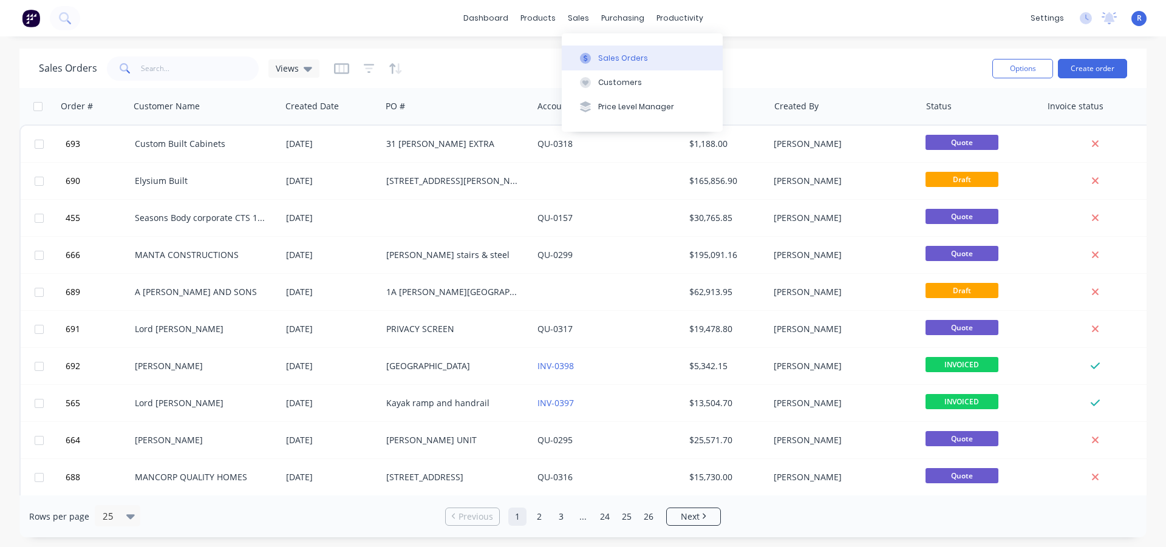
click at [614, 59] on div "Sales Orders" at bounding box center [623, 58] width 50 height 11
click at [189, 70] on input "text" at bounding box center [200, 68] width 118 height 24
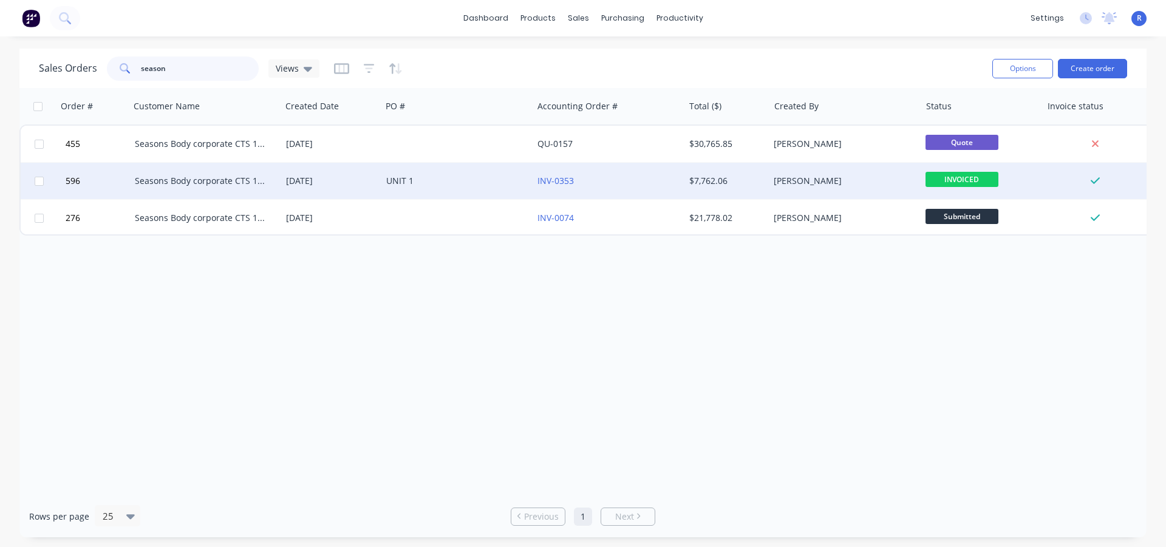
type input "season"
click at [208, 174] on div "Seasons Body corporate CTS 17147" at bounding box center [205, 181] width 151 height 36
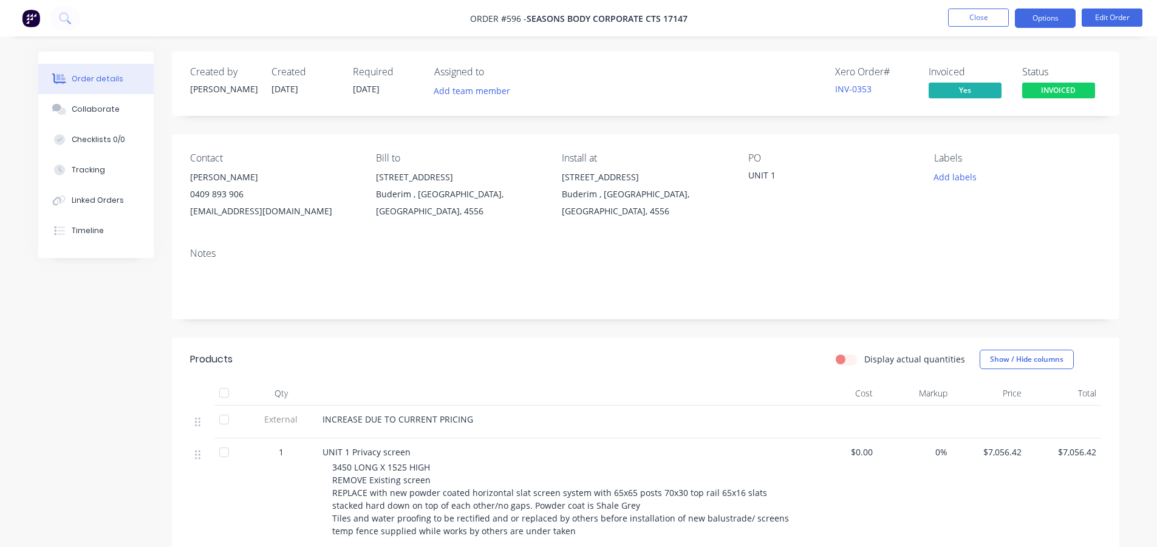
click at [1040, 21] on button "Options" at bounding box center [1045, 18] width 61 height 19
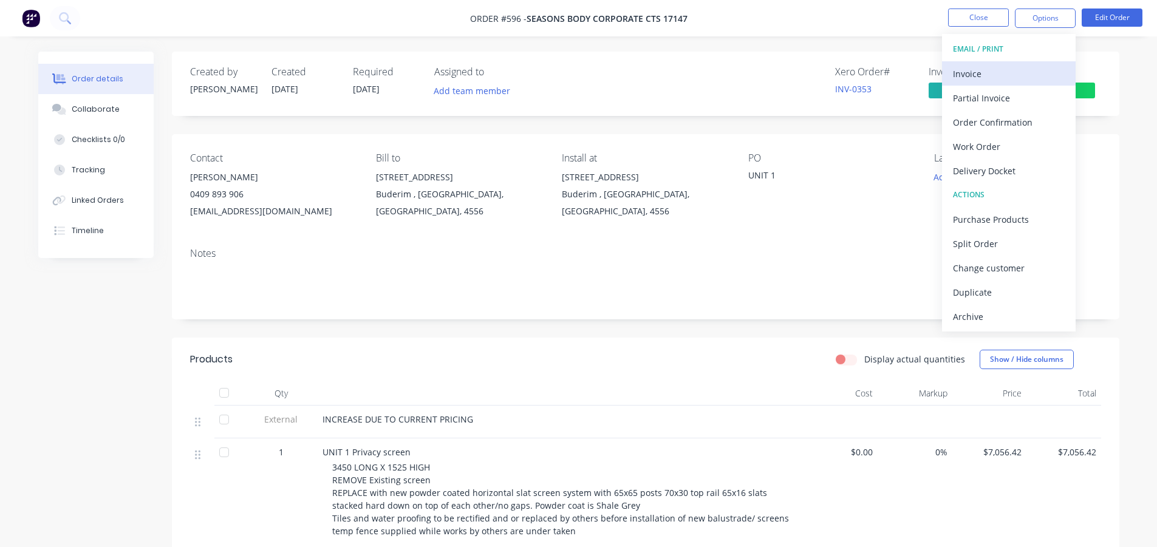
click at [981, 77] on div "Invoice" at bounding box center [1009, 74] width 112 height 18
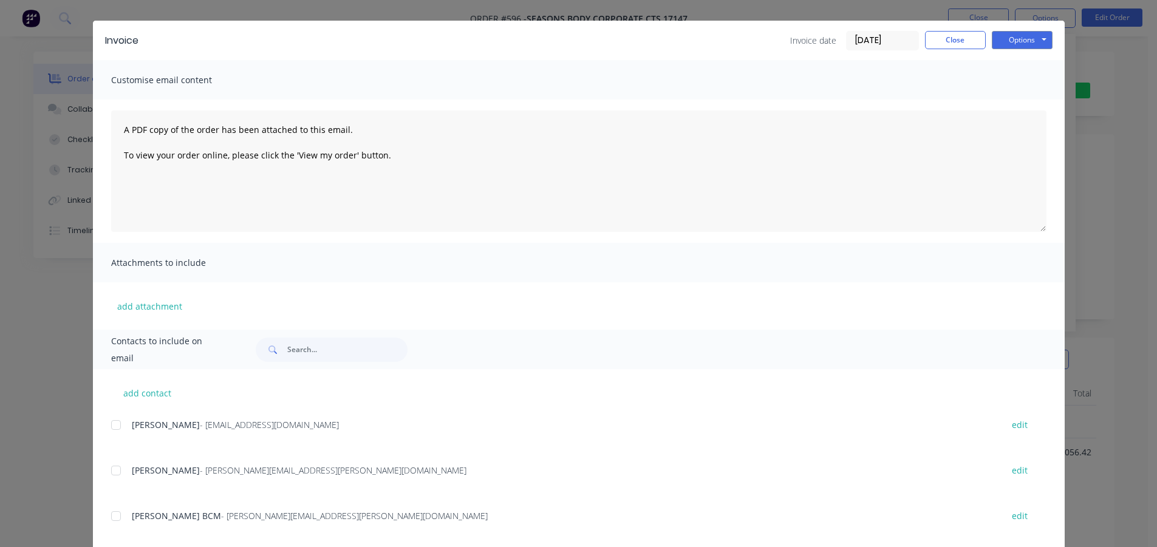
scroll to position [51, 0]
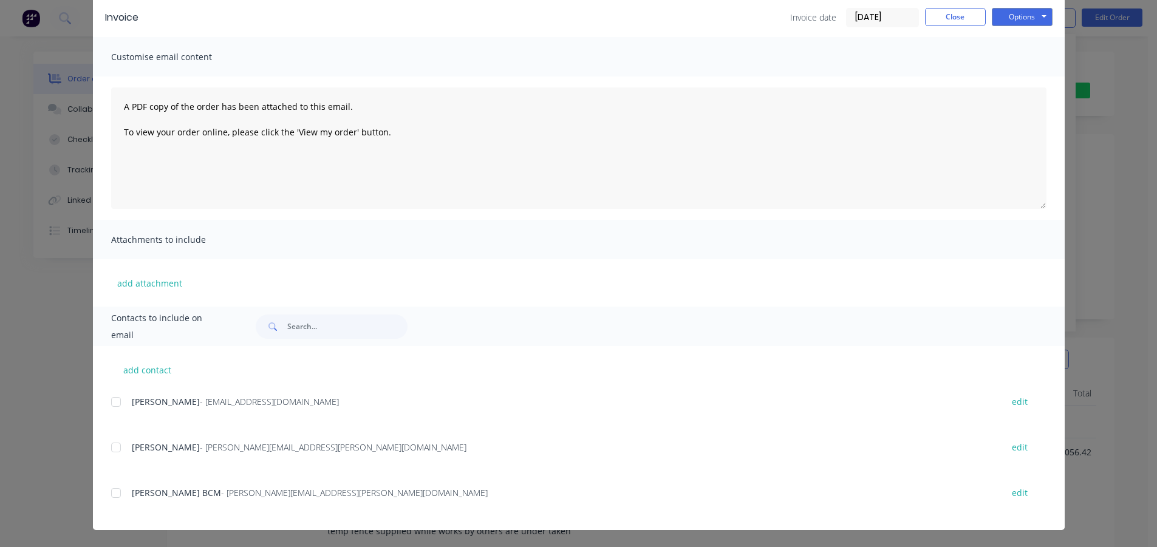
click at [109, 493] on div at bounding box center [116, 493] width 24 height 24
click at [1002, 20] on button "Options" at bounding box center [1022, 17] width 61 height 18
click at [1002, 75] on button "Email" at bounding box center [1031, 79] width 78 height 20
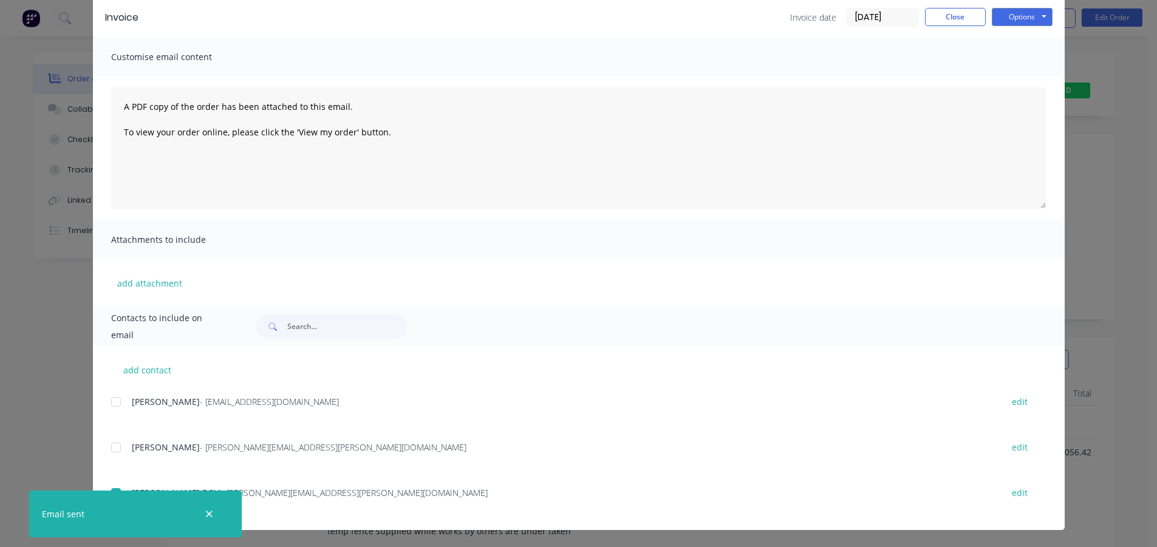
click at [18, 367] on div "Invoice Invoice date [DATE] Close Options Preview Print Email Customise email c…" at bounding box center [578, 273] width 1157 height 547
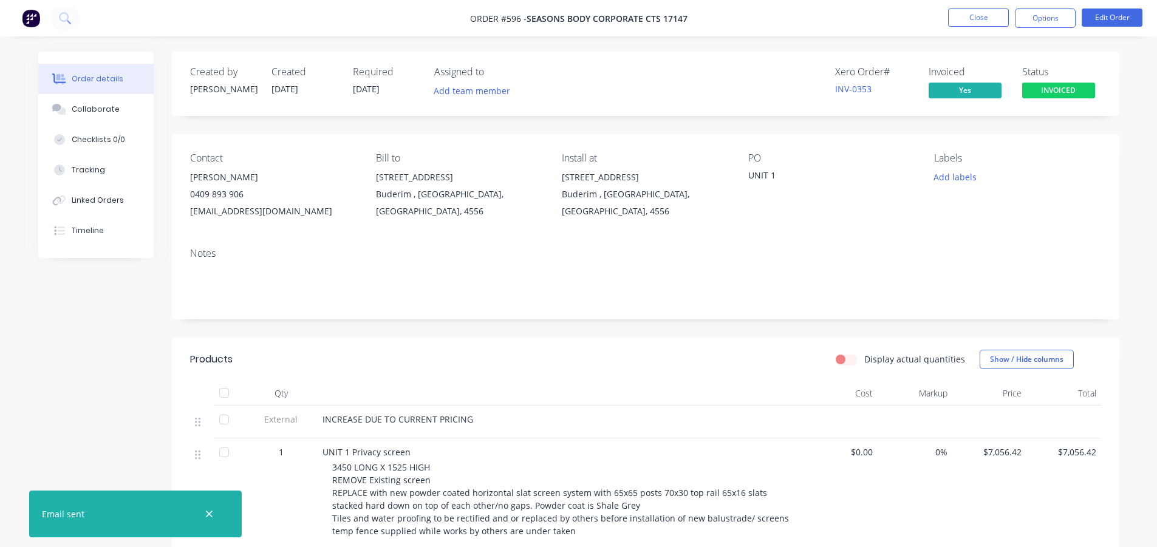
drag, startPoint x: 84, startPoint y: 366, endPoint x: 89, endPoint y: 361, distance: 6.5
click at [85, 366] on div "Created by [PERSON_NAME] Created [DATE] Required [DATE] Assigned to Add team me…" at bounding box center [578, 408] width 1081 height 712
